Goal: Information Seeking & Learning: Learn about a topic

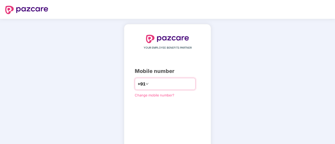
click at [150, 84] on input "*********" at bounding box center [171, 84] width 43 height 8
click at [155, 83] on input "*********" at bounding box center [171, 84] width 43 height 8
click at [174, 86] on input "**********" at bounding box center [171, 84] width 43 height 8
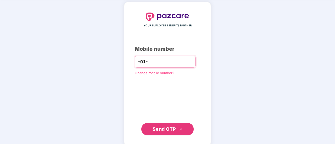
scroll to position [29, 0]
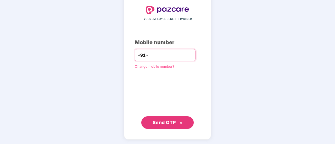
type input "**********"
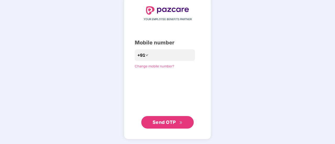
click at [171, 119] on span "Send OTP" at bounding box center [167, 122] width 30 height 7
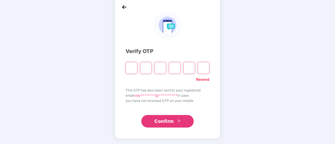
scroll to position [26, 0]
type input "*"
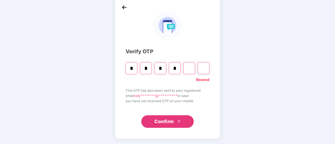
type input "*"
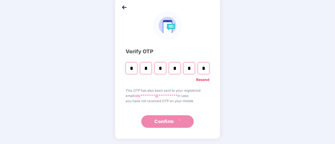
type input "*"
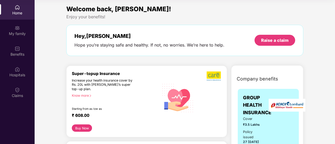
scroll to position [79, 0]
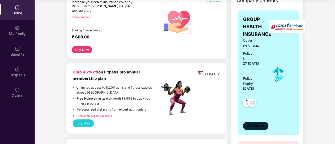
click at [260, 124] on span "View details" at bounding box center [256, 126] width 18 height 5
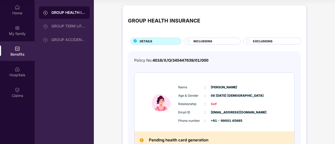
click at [207, 39] on span "INCLUSIONS" at bounding box center [202, 41] width 19 height 5
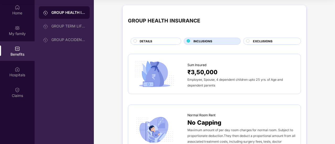
click at [269, 40] on span "EXCLUSIONS" at bounding box center [263, 41] width 20 height 5
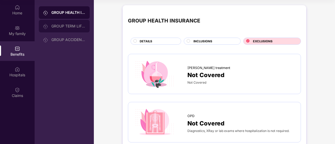
click at [65, 24] on div "GROUP TERM LIFE INSURANCE" at bounding box center [64, 26] width 51 height 13
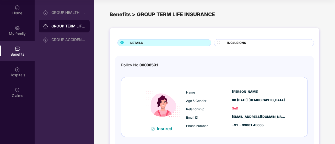
scroll to position [25, 0]
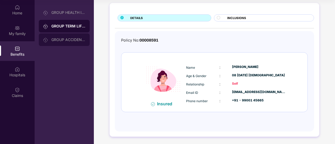
click at [65, 41] on div "GROUP ACCIDENTAL INSURANCE" at bounding box center [68, 40] width 34 height 4
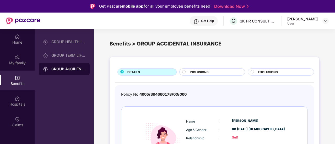
click at [221, 71] on div "INCLUSIONS" at bounding box center [214, 73] width 55 height 6
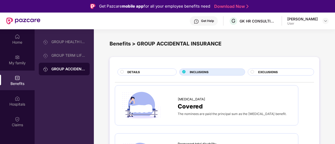
click at [272, 71] on span "EXCLUSIONS" at bounding box center [268, 72] width 20 height 5
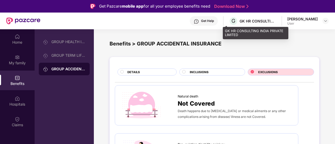
click at [240, 19] on div "GK HR CONSULTING INDIA PRIVATE LIMITED" at bounding box center [257, 21] width 37 height 5
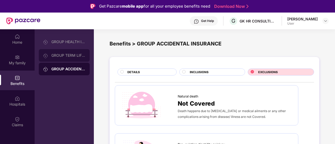
click at [70, 57] on div "GROUP TERM LIFE INSURANCE" at bounding box center [68, 55] width 34 height 4
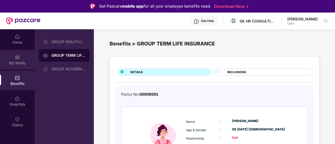
click at [22, 59] on div "My family" at bounding box center [17, 60] width 35 height 20
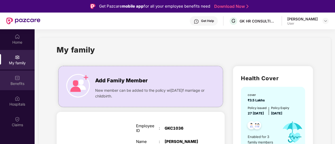
click at [24, 82] on div "Benefits" at bounding box center [17, 83] width 35 height 5
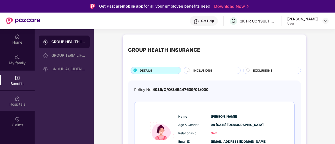
click at [19, 98] on img at bounding box center [17, 98] width 5 height 5
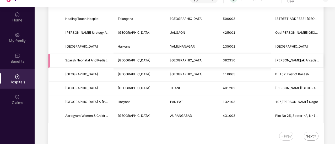
scroll to position [29, 0]
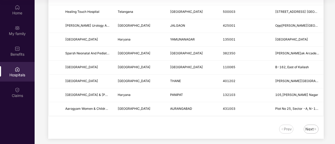
click at [313, 128] on div "Next" at bounding box center [311, 129] width 15 height 9
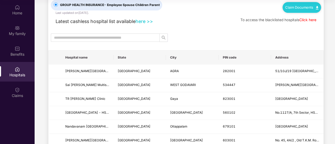
scroll to position [0, 0]
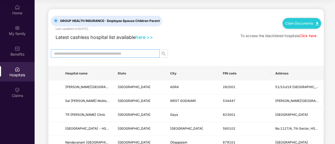
click at [108, 54] on input "text" at bounding box center [103, 54] width 98 height 6
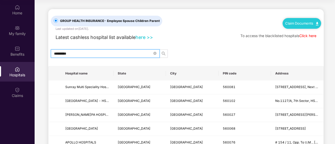
type input "*********"
click at [163, 52] on icon "search" at bounding box center [163, 54] width 4 height 4
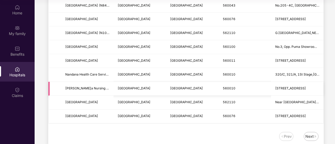
scroll to position [658, 0]
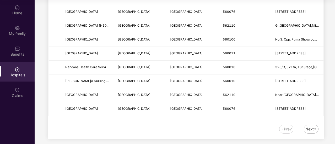
click at [310, 127] on div "Next" at bounding box center [309, 130] width 8 height 6
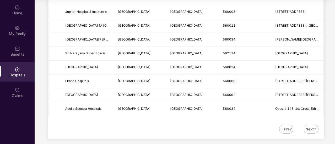
click at [308, 127] on div "Next" at bounding box center [309, 130] width 8 height 6
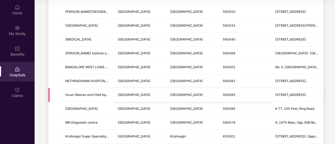
scroll to position [29, 0]
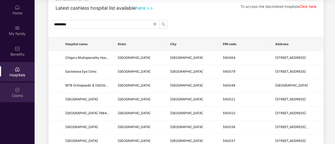
click at [14, 88] on div "Claims" at bounding box center [17, 93] width 35 height 20
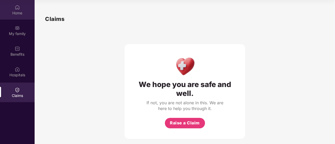
click at [20, 8] on div "Home" at bounding box center [17, 10] width 35 height 20
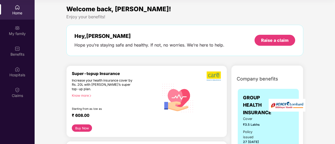
click at [81, 94] on div "Know more" at bounding box center [114, 96] width 84 height 4
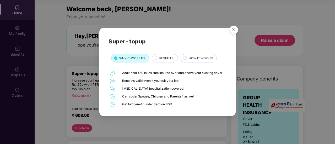
click at [167, 58] on span "BENEFITS" at bounding box center [166, 58] width 14 height 5
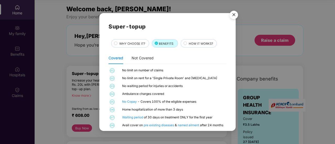
click at [199, 45] on span "HOW IT WORKS?" at bounding box center [201, 43] width 24 height 5
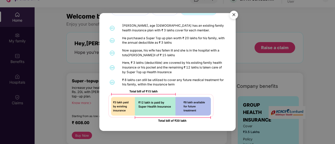
scroll to position [29, 0]
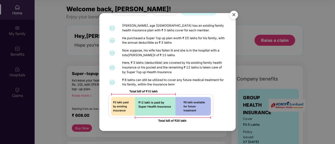
click at [233, 15] on img "Close" at bounding box center [233, 15] width 15 height 15
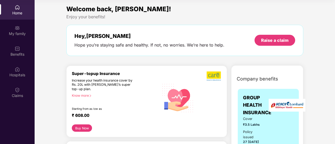
scroll to position [79, 0]
